Goal: Check status: Check status

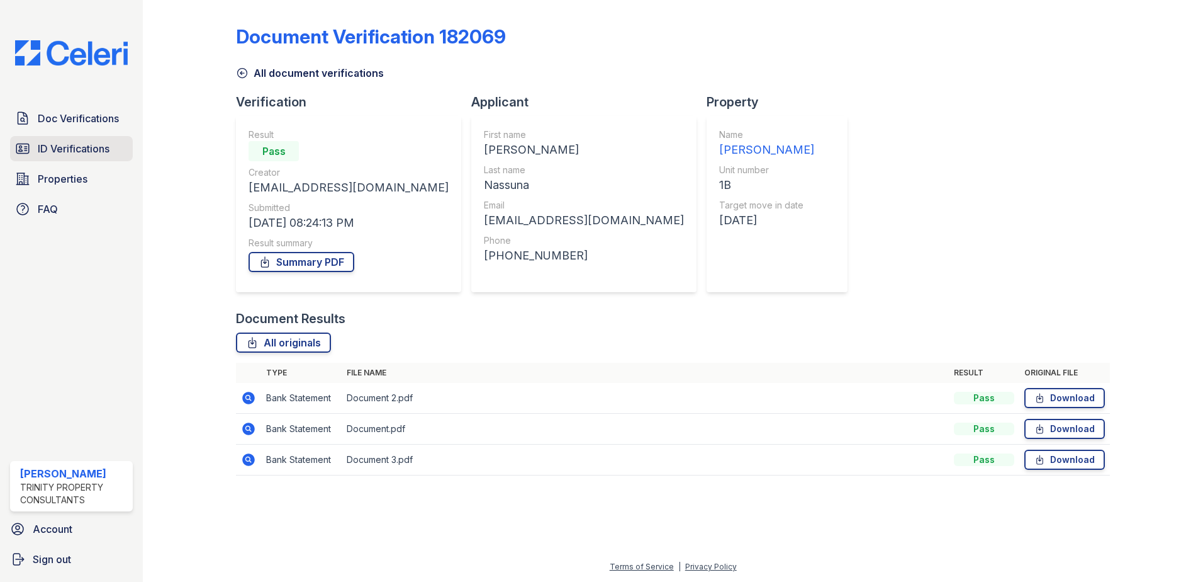
click at [77, 148] on span "ID Verifications" at bounding box center [74, 148] width 72 height 15
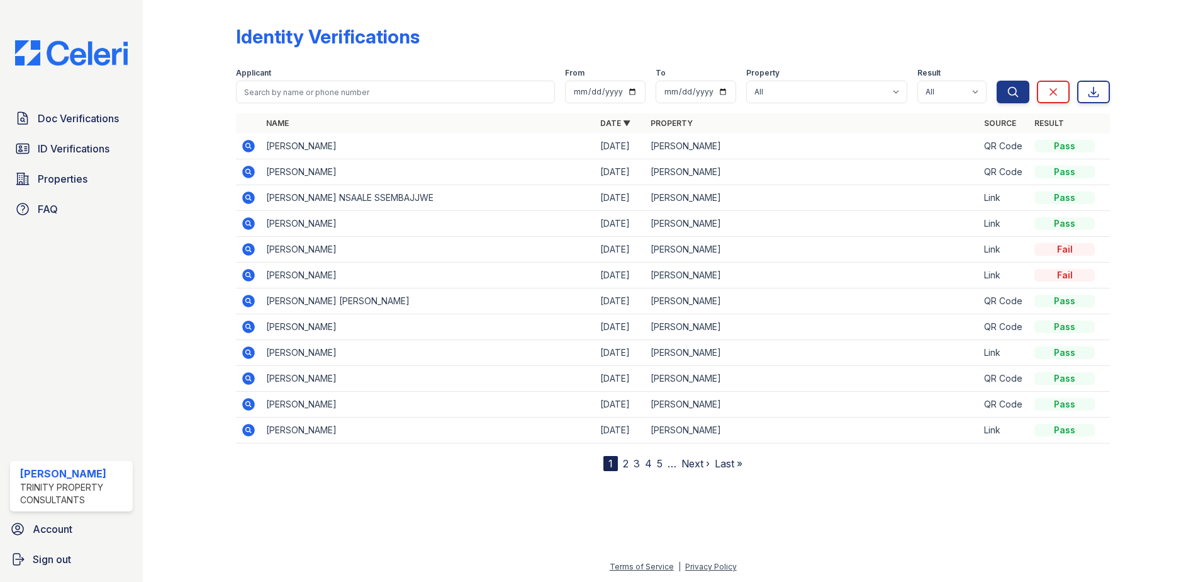
click at [255, 146] on icon at bounding box center [248, 145] width 15 height 15
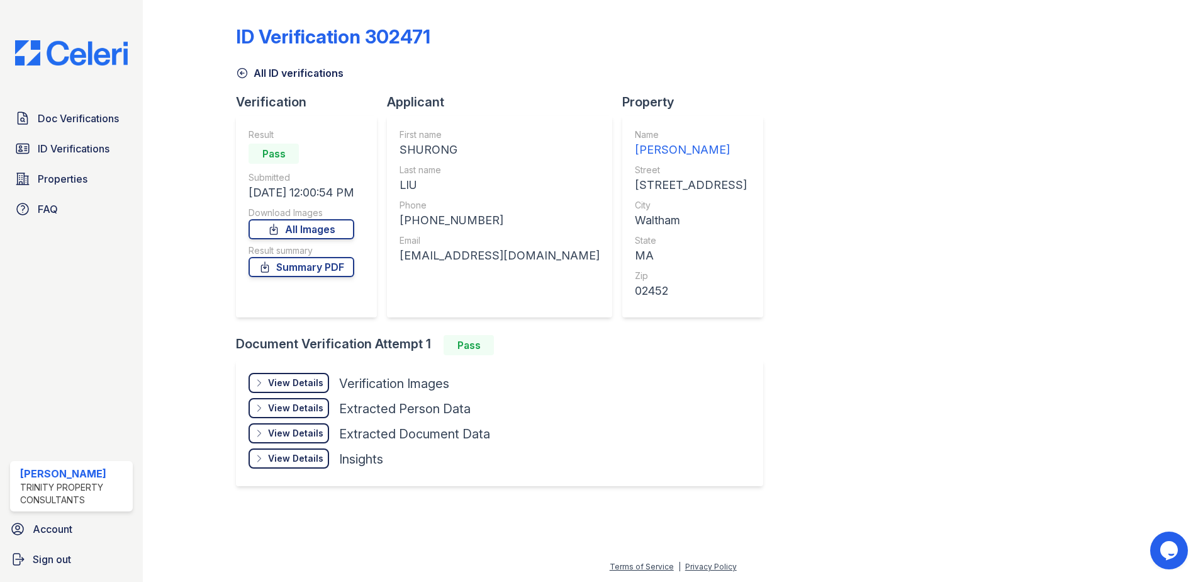
click at [242, 72] on icon at bounding box center [242, 73] width 13 height 13
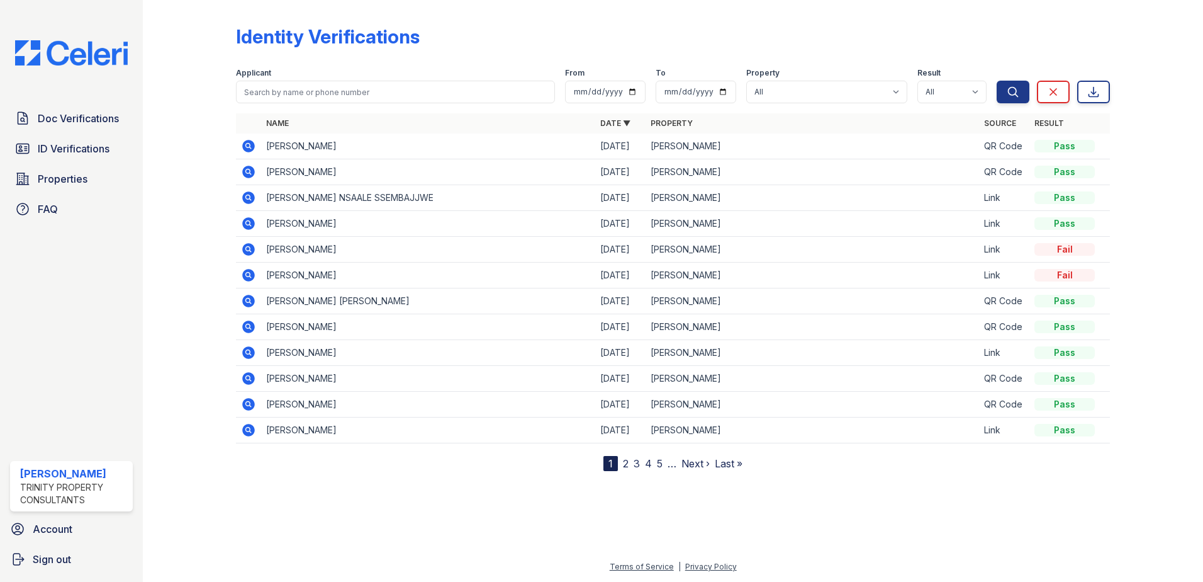
click at [244, 174] on icon at bounding box center [248, 172] width 13 height 13
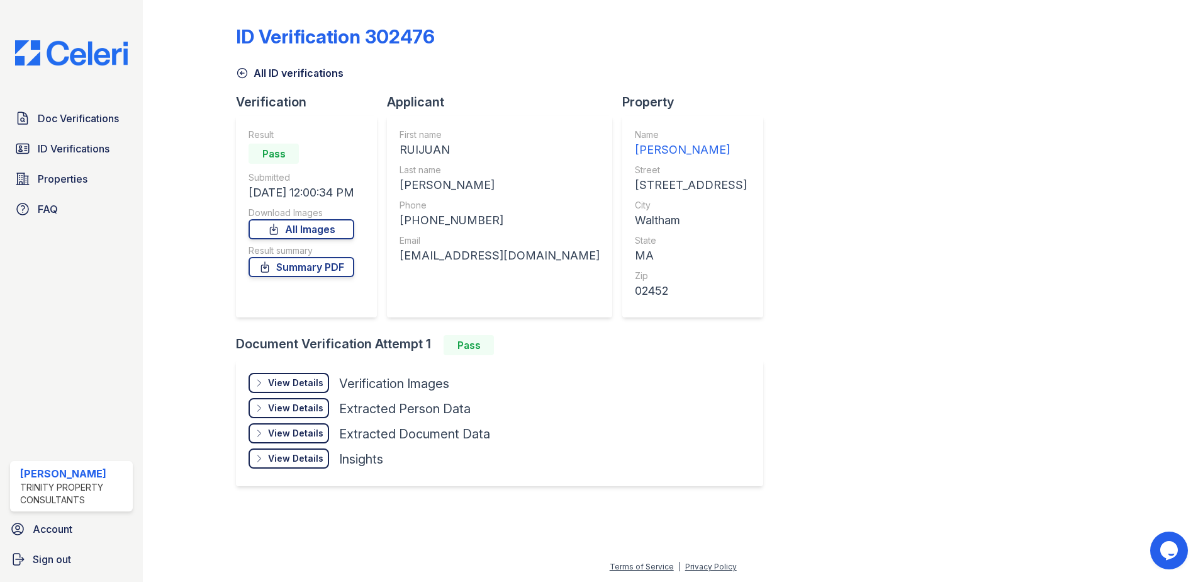
click at [243, 72] on icon at bounding box center [242, 73] width 13 height 13
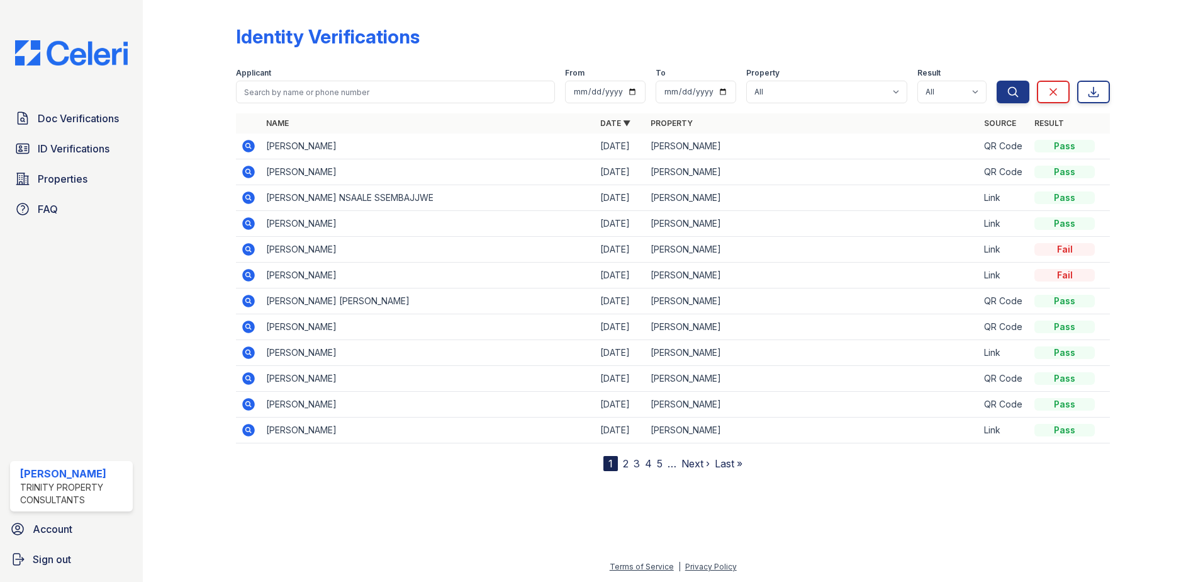
click at [254, 147] on icon at bounding box center [248, 146] width 13 height 13
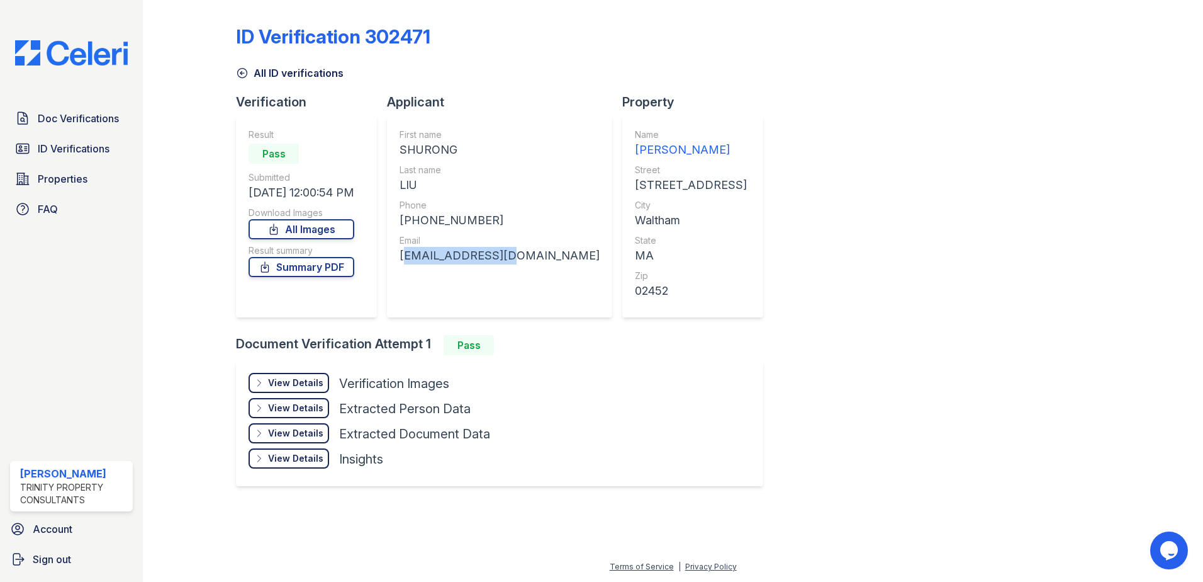
drag, startPoint x: 400, startPoint y: 252, endPoint x: 512, endPoint y: 271, distance: 113.0
click at [512, 271] on div "First name [GEOGRAPHIC_DATA] Last name [PERSON_NAME] Phone [PHONE_NUMBER] Email…" at bounding box center [499, 216] width 225 height 201
copy div "[EMAIL_ADDRESS][DOMAIN_NAME]"
click at [243, 73] on icon at bounding box center [242, 73] width 9 height 9
